Goal: Find specific page/section: Find specific page/section

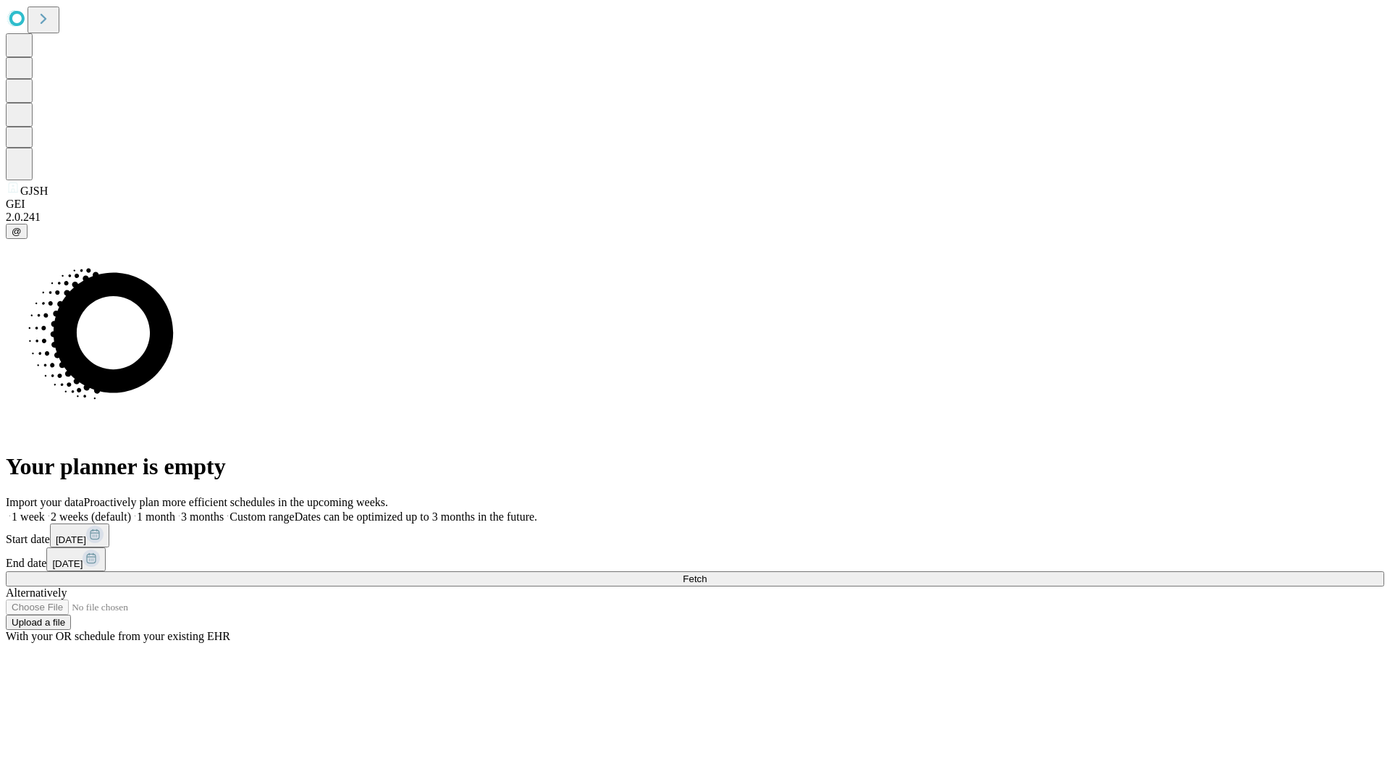
click at [707, 573] on span "Fetch" at bounding box center [695, 578] width 24 height 11
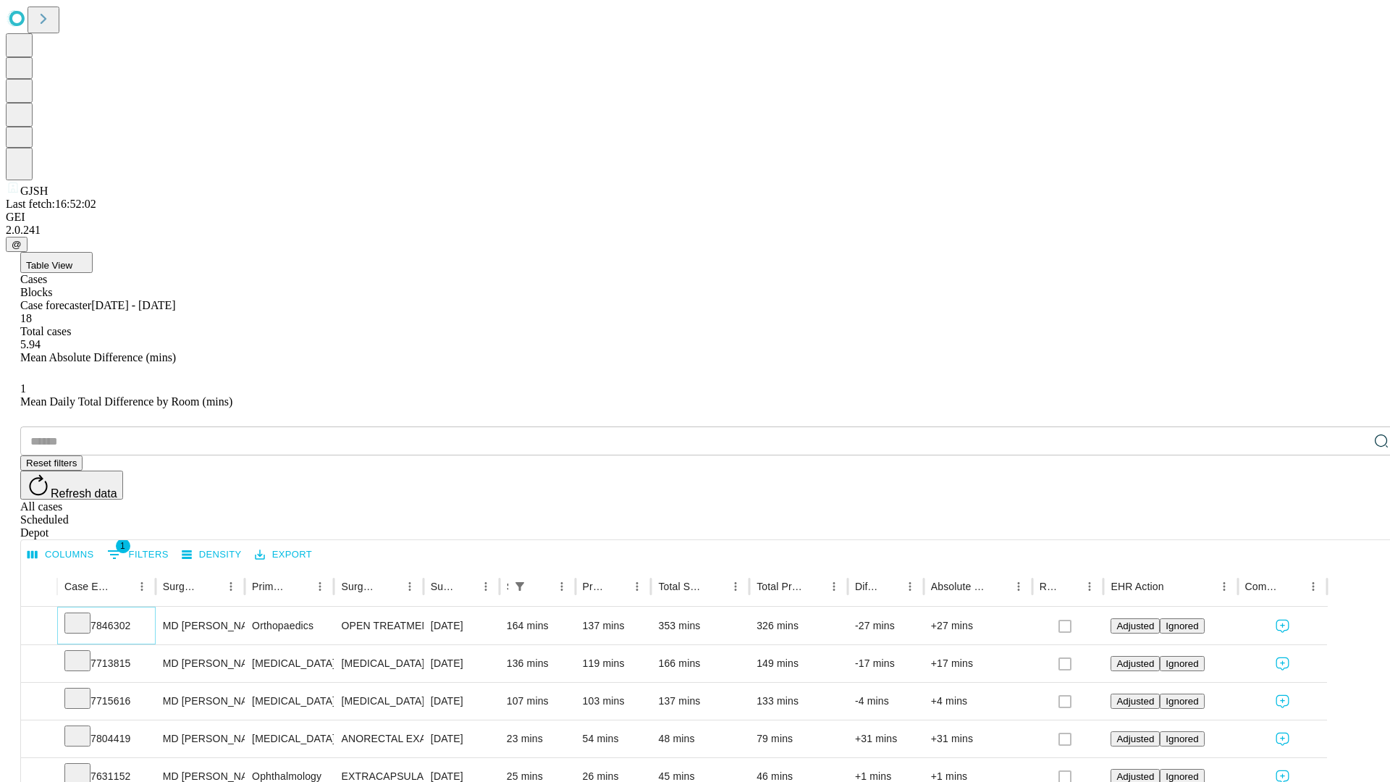
click at [85, 615] on icon at bounding box center [77, 622] width 14 height 14
